Goal: Task Accomplishment & Management: Use online tool/utility

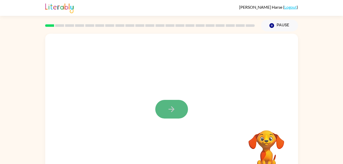
click at [162, 106] on button "button" at bounding box center [171, 109] width 33 height 19
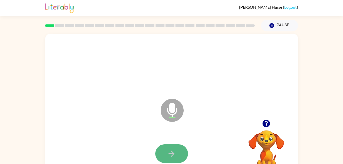
click at [176, 150] on icon "button" at bounding box center [171, 153] width 9 height 9
drag, startPoint x: 176, startPoint y: 150, endPoint x: 156, endPoint y: 147, distance: 20.4
click at [156, 147] on div at bounding box center [171, 153] width 33 height 19
click at [168, 147] on button "button" at bounding box center [171, 153] width 33 height 19
drag, startPoint x: 168, startPoint y: 147, endPoint x: 167, endPoint y: 157, distance: 10.1
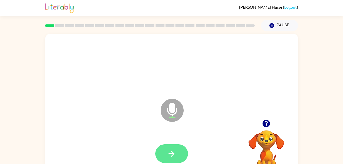
click at [167, 157] on button "button" at bounding box center [171, 153] width 33 height 19
click at [174, 151] on icon "button" at bounding box center [171, 153] width 9 height 9
drag, startPoint x: 174, startPoint y: 151, endPoint x: 160, endPoint y: 149, distance: 13.5
click at [160, 149] on button "button" at bounding box center [171, 153] width 33 height 19
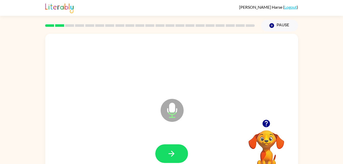
drag, startPoint x: 182, startPoint y: 147, endPoint x: 129, endPoint y: 107, distance: 66.7
click at [129, 107] on div "Microphone The Microphone is here when it is your turn to talk" at bounding box center [159, 97] width 218 height 18
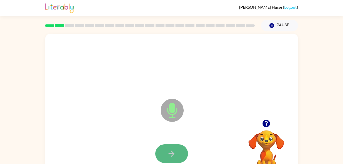
click at [175, 153] on icon "button" at bounding box center [171, 153] width 9 height 9
click at [176, 151] on icon "button" at bounding box center [171, 153] width 9 height 9
click at [171, 155] on icon "button" at bounding box center [171, 153] width 9 height 9
click at [175, 144] on button "button" at bounding box center [171, 153] width 33 height 19
click at [174, 145] on button "button" at bounding box center [171, 153] width 33 height 19
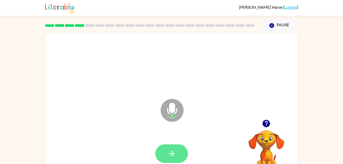
drag, startPoint x: 203, startPoint y: 129, endPoint x: 179, endPoint y: 151, distance: 32.6
click at [179, 151] on div "Microphone The Microphone is here when it is your turn to talk" at bounding box center [171, 107] width 253 height 146
click at [179, 151] on button "button" at bounding box center [171, 153] width 33 height 19
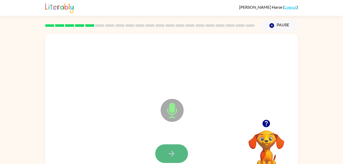
click at [158, 151] on button "button" at bounding box center [171, 153] width 33 height 19
click at [169, 147] on button "button" at bounding box center [171, 153] width 33 height 19
drag, startPoint x: 181, startPoint y: 145, endPoint x: 158, endPoint y: 129, distance: 27.9
click at [158, 129] on div "Microphone The Microphone is here when it is your turn to talk" at bounding box center [171, 107] width 253 height 146
click at [178, 152] on button "button" at bounding box center [171, 153] width 33 height 19
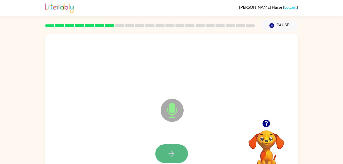
click at [166, 153] on button "button" at bounding box center [171, 153] width 33 height 19
click at [163, 147] on button "button" at bounding box center [171, 153] width 33 height 19
click at [179, 145] on button "button" at bounding box center [171, 153] width 33 height 19
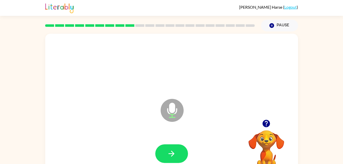
drag, startPoint x: 180, startPoint y: 146, endPoint x: 275, endPoint y: 143, distance: 94.9
drag, startPoint x: 275, startPoint y: 143, endPoint x: 172, endPoint y: 152, distance: 103.2
click at [172, 152] on icon "button" at bounding box center [172, 154] width 6 height 6
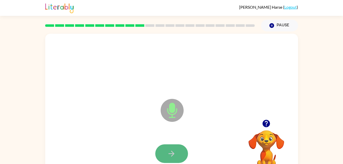
click at [169, 152] on icon "button" at bounding box center [171, 153] width 9 height 9
drag, startPoint x: 185, startPoint y: 148, endPoint x: 182, endPoint y: 142, distance: 6.6
click at [182, 142] on div at bounding box center [171, 154] width 243 height 42
click at [179, 148] on button "button" at bounding box center [171, 153] width 33 height 19
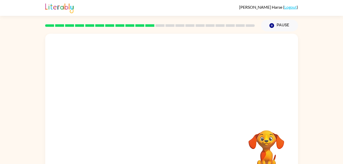
click at [179, 148] on div at bounding box center [171, 154] width 243 height 42
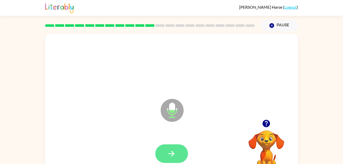
click at [168, 147] on button "button" at bounding box center [171, 153] width 33 height 19
click at [177, 151] on button "button" at bounding box center [171, 153] width 33 height 19
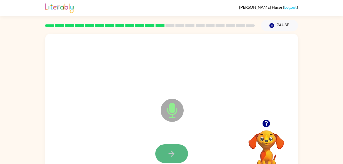
click at [169, 153] on icon "button" at bounding box center [171, 153] width 9 height 9
click at [165, 152] on button "button" at bounding box center [171, 153] width 33 height 19
click at [173, 146] on button "button" at bounding box center [171, 153] width 33 height 19
click at [173, 149] on icon "button" at bounding box center [171, 153] width 9 height 9
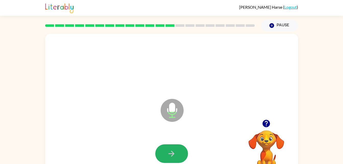
click at [173, 149] on icon "button" at bounding box center [171, 153] width 9 height 9
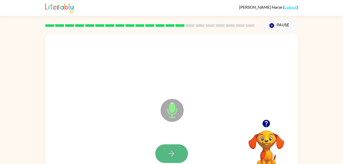
click at [170, 150] on icon "button" at bounding box center [171, 153] width 9 height 9
click at [173, 151] on icon "button" at bounding box center [171, 153] width 9 height 9
click at [173, 152] on icon "button" at bounding box center [171, 153] width 9 height 9
click at [166, 152] on button "button" at bounding box center [171, 153] width 33 height 19
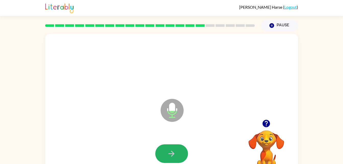
click at [167, 152] on button "button" at bounding box center [171, 153] width 33 height 19
click at [167, 152] on icon "button" at bounding box center [171, 153] width 9 height 9
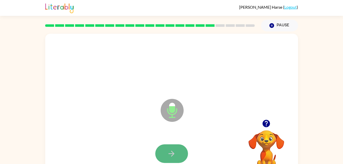
click at [168, 148] on button "button" at bounding box center [171, 153] width 33 height 19
click at [169, 149] on button "button" at bounding box center [171, 153] width 33 height 19
click at [180, 148] on button "button" at bounding box center [171, 153] width 33 height 19
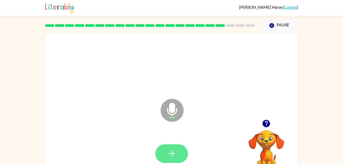
click at [165, 152] on button "button" at bounding box center [171, 153] width 33 height 19
click at [161, 153] on button "button" at bounding box center [171, 153] width 33 height 19
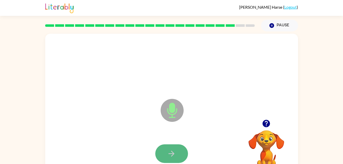
click at [179, 154] on button "button" at bounding box center [171, 153] width 33 height 19
click at [176, 150] on button "button" at bounding box center [171, 153] width 33 height 19
click at [170, 150] on icon "button" at bounding box center [171, 153] width 9 height 9
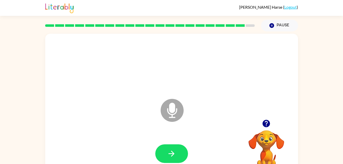
click at [175, 151] on icon "button" at bounding box center [171, 153] width 9 height 9
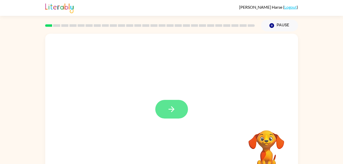
click at [184, 108] on button "button" at bounding box center [171, 109] width 33 height 19
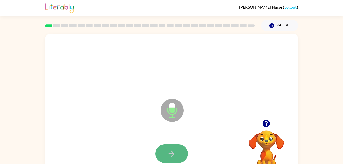
click at [184, 151] on button "button" at bounding box center [171, 153] width 33 height 19
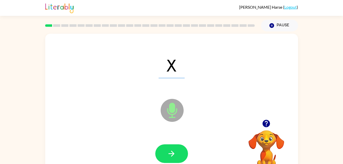
drag, startPoint x: 171, startPoint y: 153, endPoint x: 147, endPoint y: 155, distance: 24.1
click at [147, 155] on div at bounding box center [171, 154] width 243 height 42
click at [162, 153] on button "button" at bounding box center [171, 153] width 33 height 19
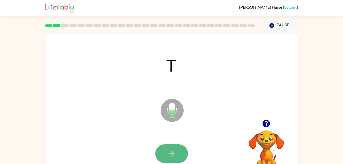
click at [171, 149] on icon "button" at bounding box center [171, 153] width 9 height 9
click at [172, 152] on icon "button" at bounding box center [171, 153] width 9 height 9
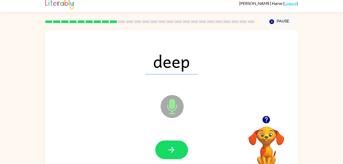
scroll to position [4, 0]
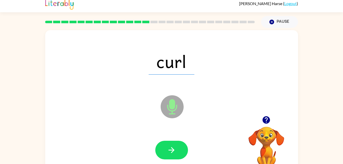
click at [131, 123] on div "curl Microphone The Microphone is here when it is your turn to talk" at bounding box center [171, 103] width 253 height 146
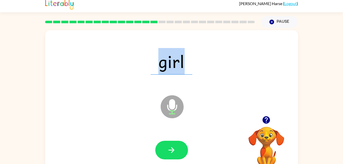
drag, startPoint x: 131, startPoint y: 123, endPoint x: 192, endPoint y: 124, distance: 60.4
drag, startPoint x: 192, startPoint y: 124, endPoint x: 149, endPoint y: 118, distance: 43.1
click at [149, 118] on div "girl Microphone The Microphone is here when it is your turn to talk" at bounding box center [171, 103] width 253 height 146
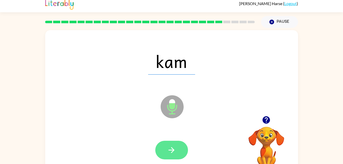
click at [175, 151] on icon "button" at bounding box center [171, 150] width 9 height 9
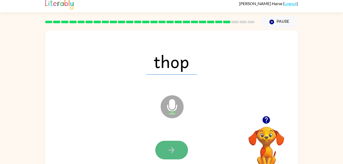
click at [177, 145] on button "button" at bounding box center [171, 150] width 33 height 19
click at [175, 143] on button "button" at bounding box center [171, 150] width 33 height 19
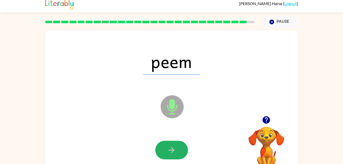
click at [175, 143] on button "button" at bounding box center [171, 150] width 33 height 19
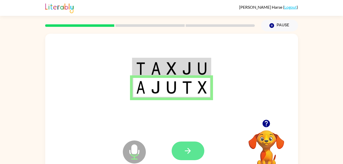
click at [189, 145] on button "button" at bounding box center [188, 151] width 33 height 19
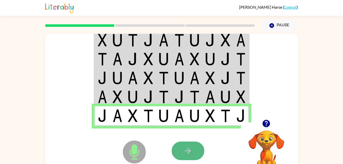
click at [189, 149] on icon "button" at bounding box center [188, 151] width 6 height 6
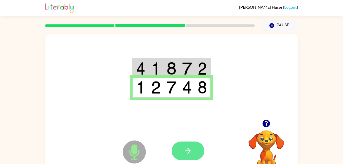
click at [188, 146] on button "button" at bounding box center [188, 151] width 33 height 19
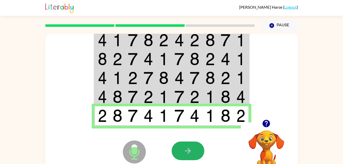
click at [188, 145] on button "button" at bounding box center [188, 151] width 33 height 19
